Goal: Task Accomplishment & Management: Manage account settings

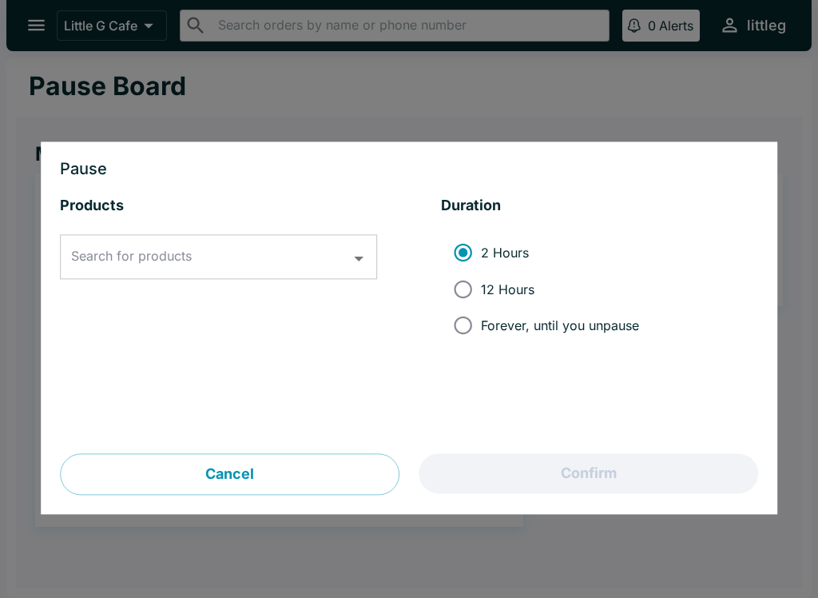
click at [469, 329] on input "Forever, until you unpause" at bounding box center [463, 326] width 36 height 36
radio input "true"
click at [306, 269] on input "Search for products" at bounding box center [206, 257] width 279 height 30
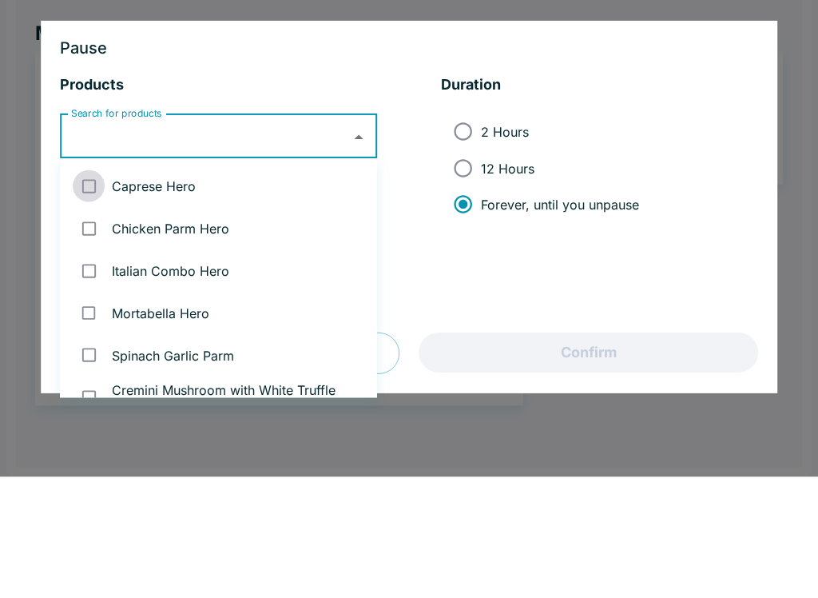
click at [89, 291] on input "checkbox" at bounding box center [89, 307] width 33 height 33
checkbox input "true"
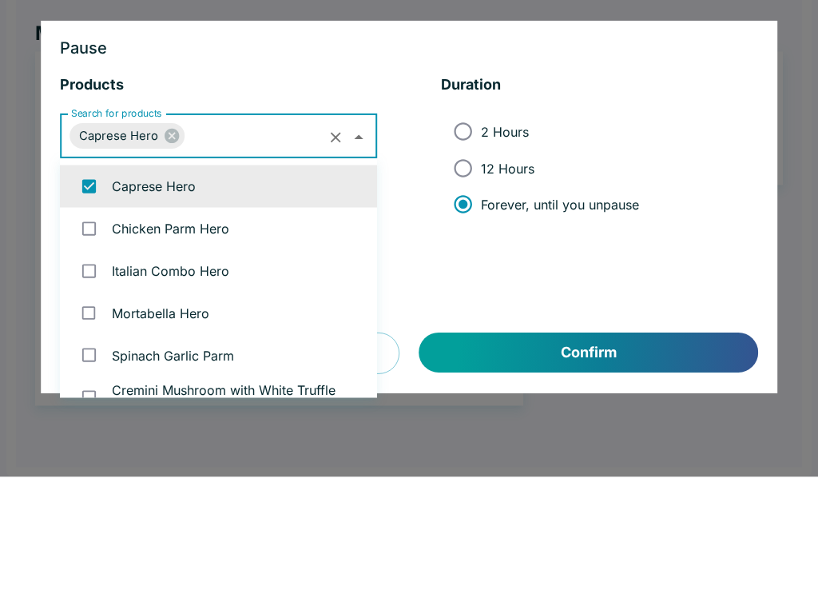
click at [94, 333] on input "checkbox" at bounding box center [89, 349] width 33 height 33
checkbox input "true"
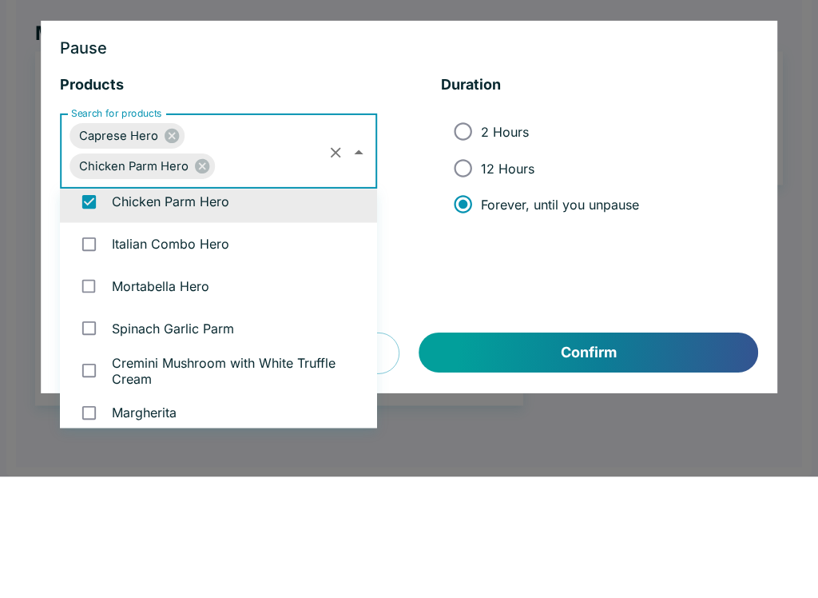
scroll to position [63, 0]
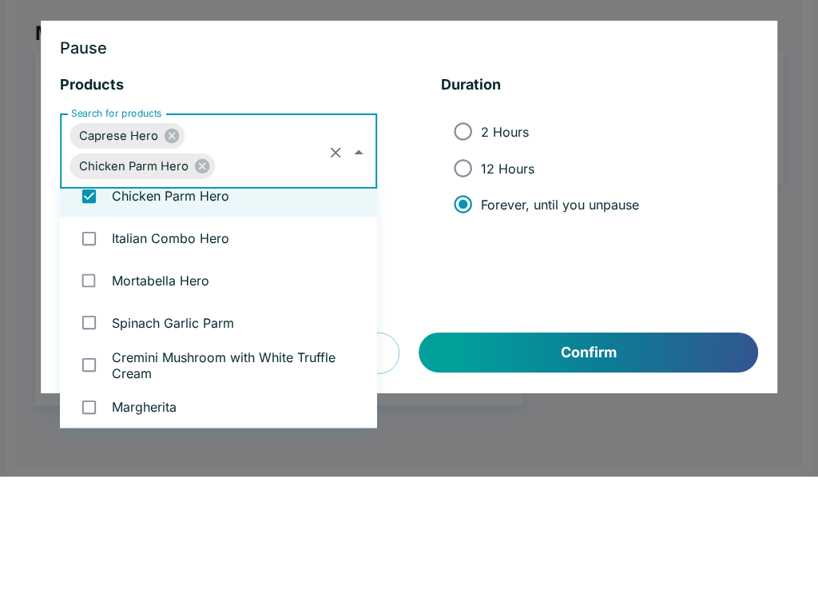
click at [126, 338] on li "Italian Combo Hero" at bounding box center [218, 359] width 317 height 42
checkbox input "true"
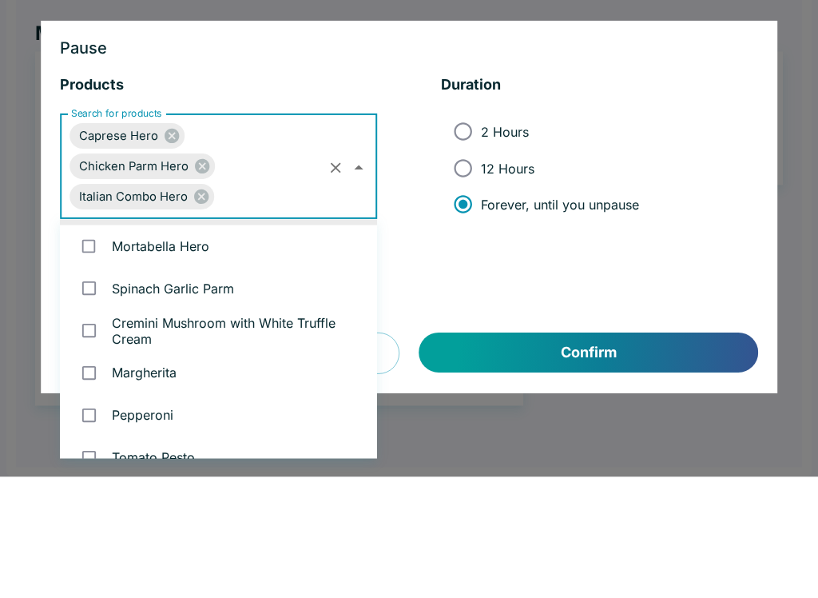
scroll to position [128, 0]
click at [165, 346] on li "Mortabella Hero" at bounding box center [218, 367] width 317 height 42
checkbox input "true"
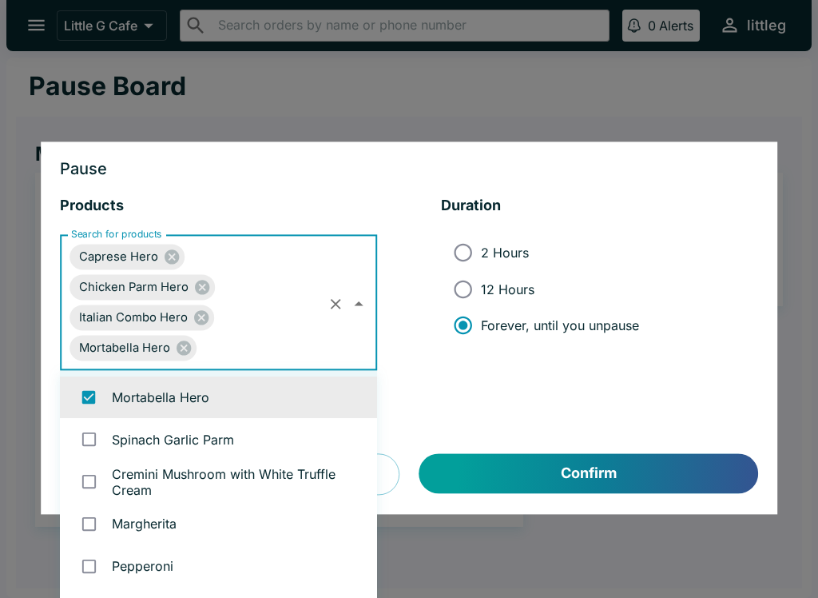
click at [643, 480] on button "Confirm" at bounding box center [589, 474] width 339 height 40
